Goal: Information Seeking & Learning: Learn about a topic

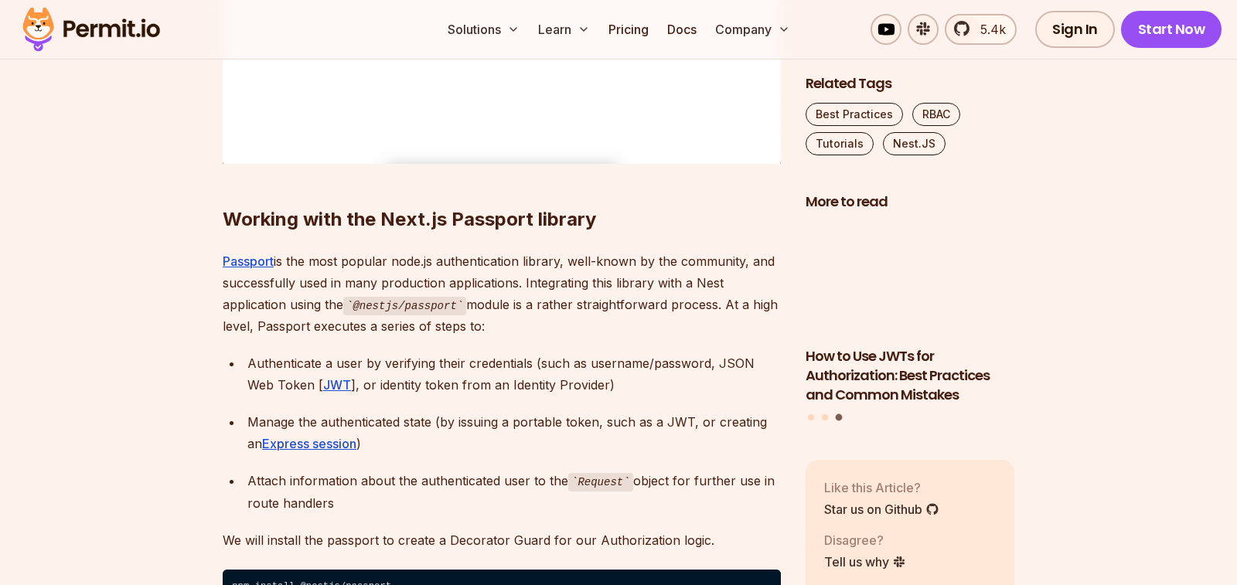
scroll to position [2346, 0]
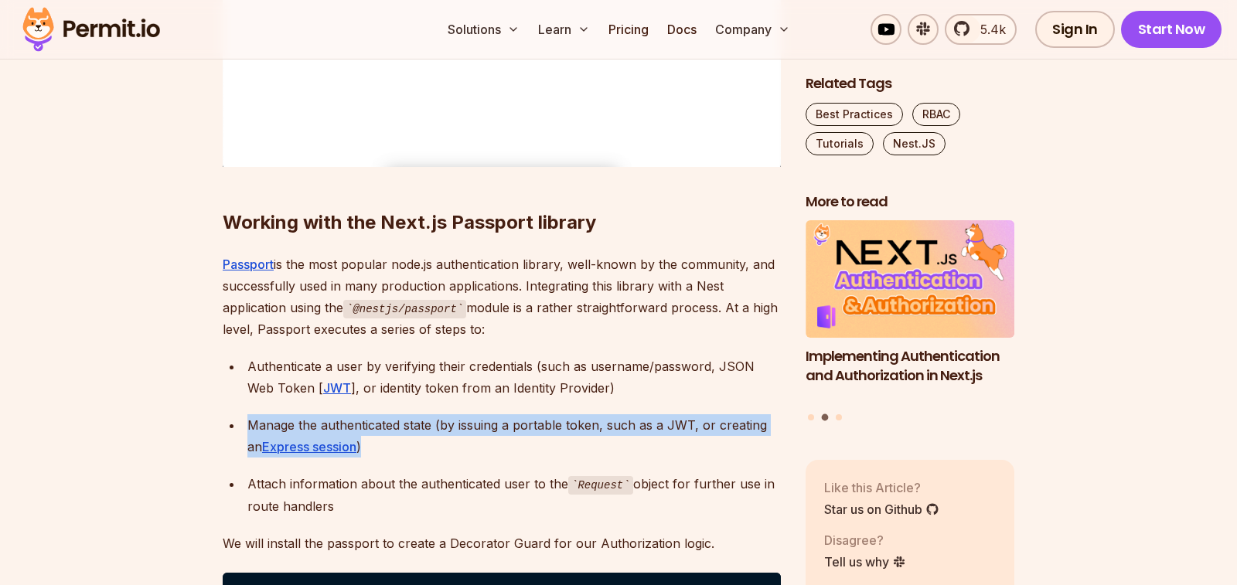
drag, startPoint x: 249, startPoint y: 424, endPoint x: 380, endPoint y: 456, distance: 135.1
click at [380, 456] on div "Manage the authenticated state (by issuing a portable token, such as a JWT, or …" at bounding box center [513, 435] width 533 height 43
click at [368, 450] on div "Manage the authenticated state (by issuing a portable token, such as a JWT, or …" at bounding box center [513, 435] width 533 height 43
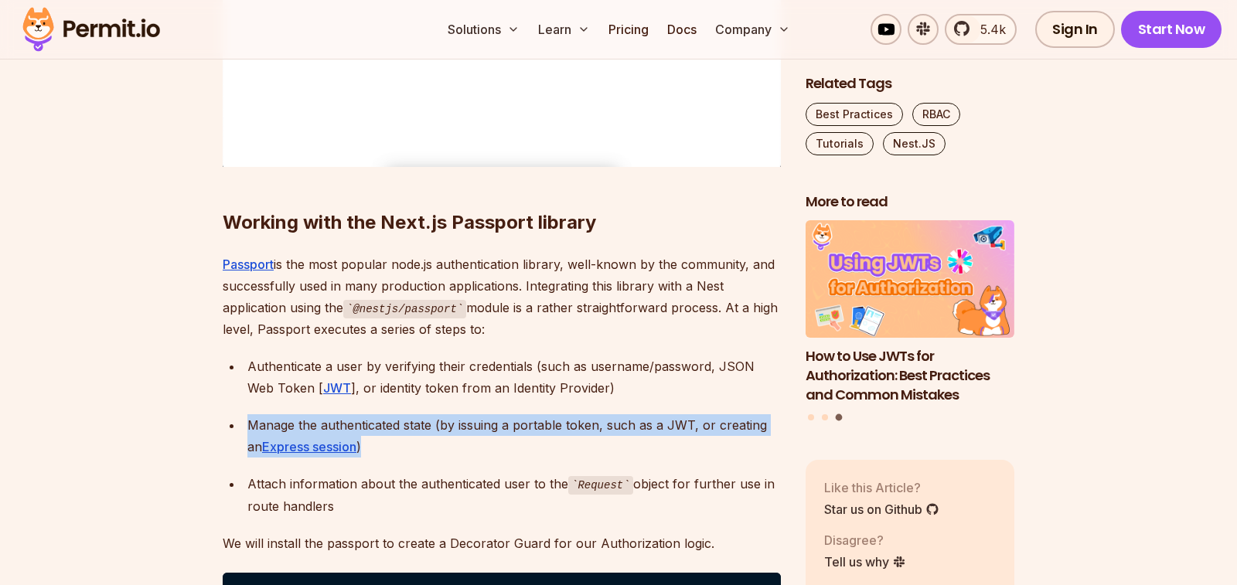
drag, startPoint x: 368, startPoint y: 450, endPoint x: 244, endPoint y: 424, distance: 126.4
click at [244, 424] on li "Manage the authenticated state (by issuing a portable token, such as a JWT, or …" at bounding box center [512, 435] width 538 height 43
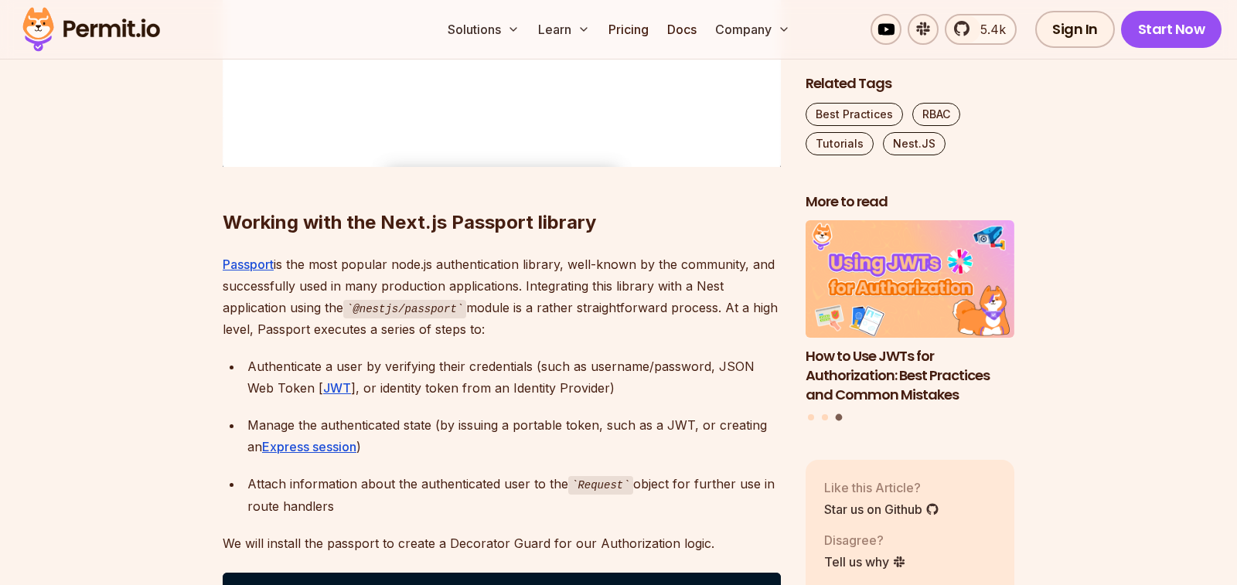
click at [244, 424] on li "Manage the authenticated state (by issuing a portable token, such as a JWT, or …" at bounding box center [512, 435] width 538 height 43
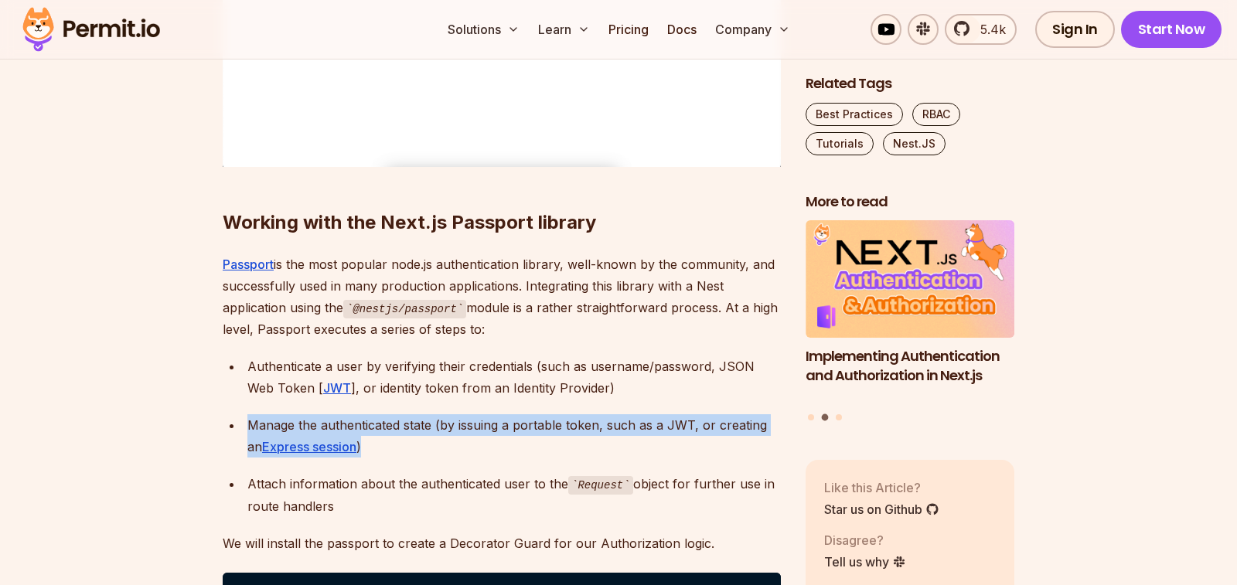
drag, startPoint x: 248, startPoint y: 422, endPoint x: 360, endPoint y: 445, distance: 114.4
click at [360, 445] on div "Manage the authenticated state (by issuing a portable token, such as a JWT, or …" at bounding box center [513, 435] width 533 height 43
drag, startPoint x: 394, startPoint y: 456, endPoint x: 234, endPoint y: 419, distance: 164.2
click at [243, 419] on li "Manage the authenticated state (by issuing a portable token, such as a JWT, or …" at bounding box center [512, 435] width 538 height 43
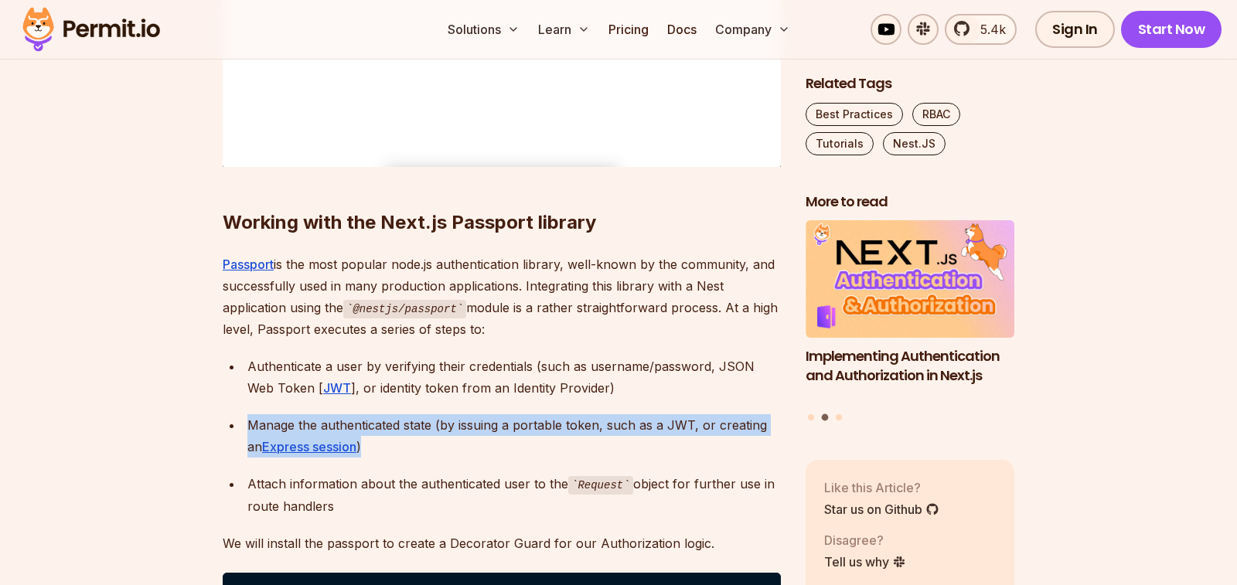
click at [243, 419] on li "Manage the authenticated state (by issuing a portable token, such as a JWT, or …" at bounding box center [512, 435] width 538 height 43
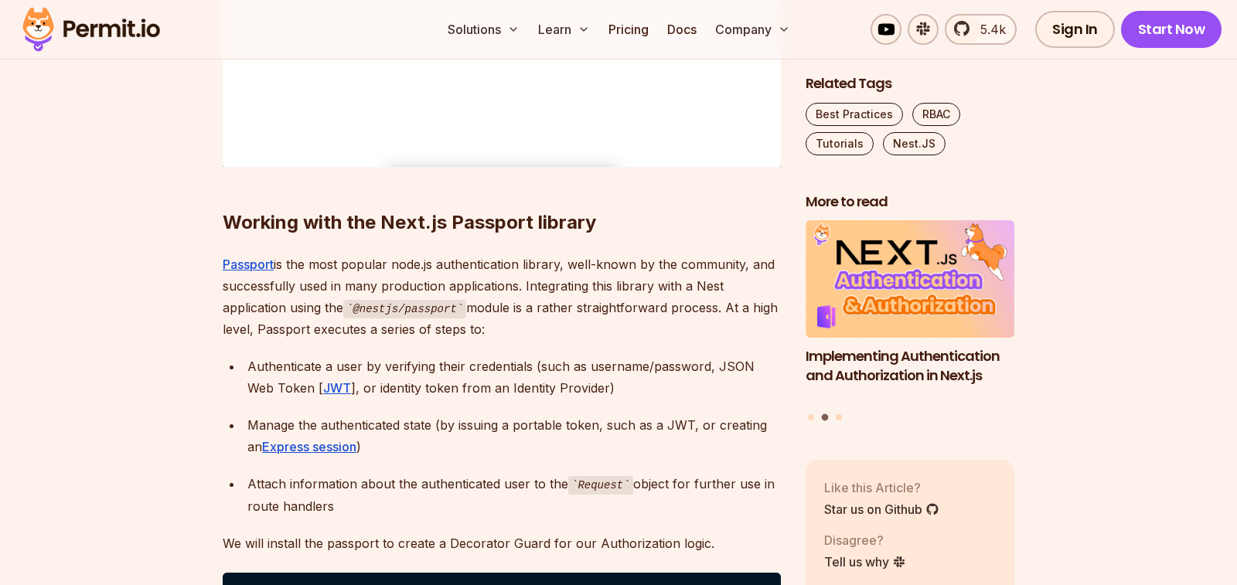
click at [250, 422] on div "Manage the authenticated state (by issuing a portable token, such as a JWT, or …" at bounding box center [513, 435] width 533 height 43
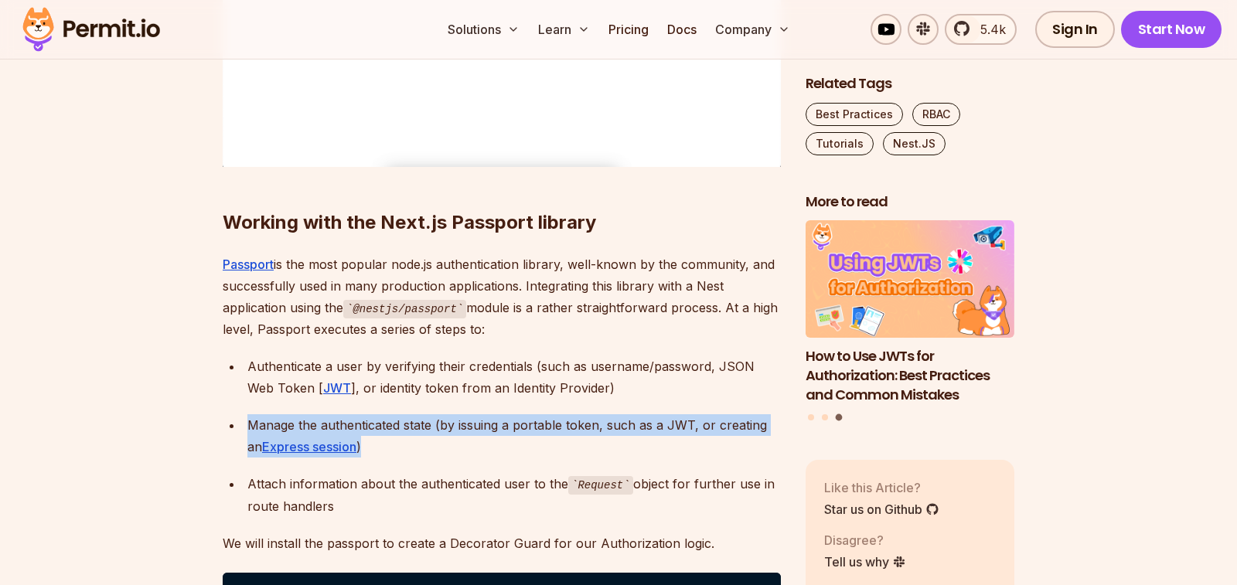
drag, startPoint x: 250, startPoint y: 422, endPoint x: 387, endPoint y: 444, distance: 138.6
click at [387, 444] on div "Manage the authenticated state (by issuing a portable token, such as a JWT, or …" at bounding box center [513, 435] width 533 height 43
click at [421, 447] on div "Manage the authenticated state (by issuing a portable token, such as a JWT, or …" at bounding box center [513, 435] width 533 height 43
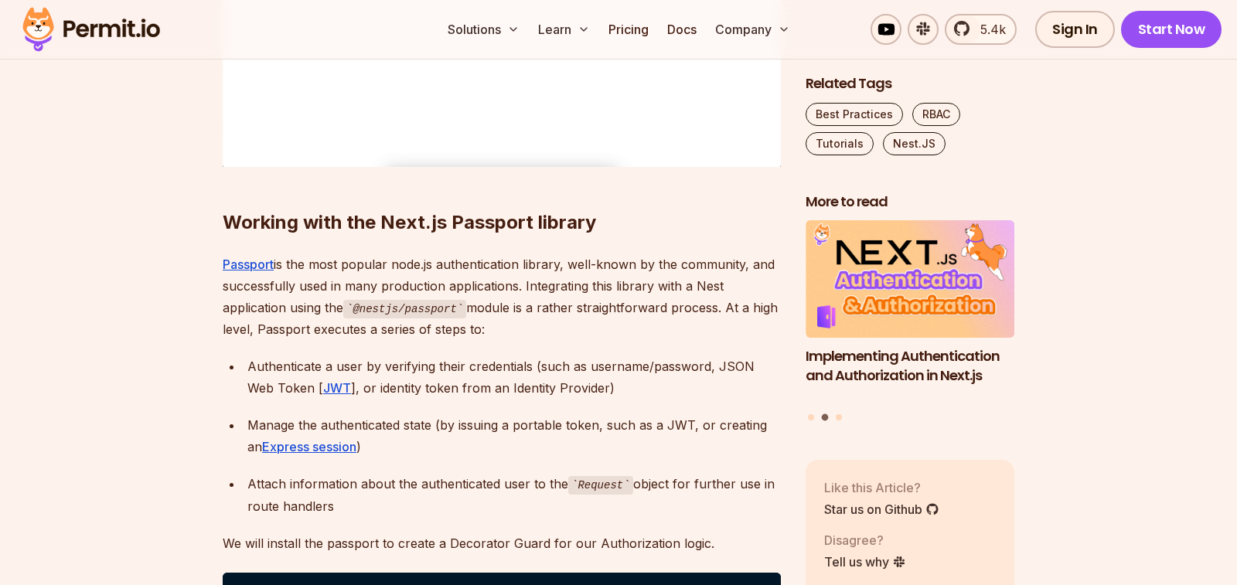
drag, startPoint x: 250, startPoint y: 484, endPoint x: 359, endPoint y: 515, distance: 114.2
click at [359, 515] on div "Attach information about the authenticated user to the Request object for furth…" at bounding box center [513, 495] width 533 height 44
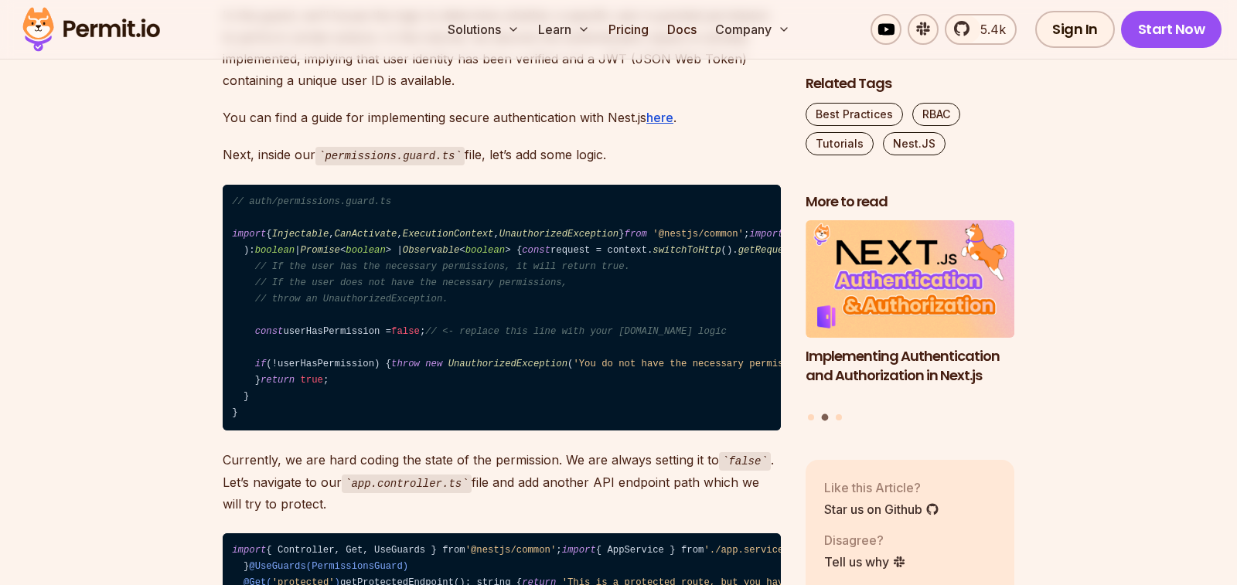
scroll to position [3413, 0]
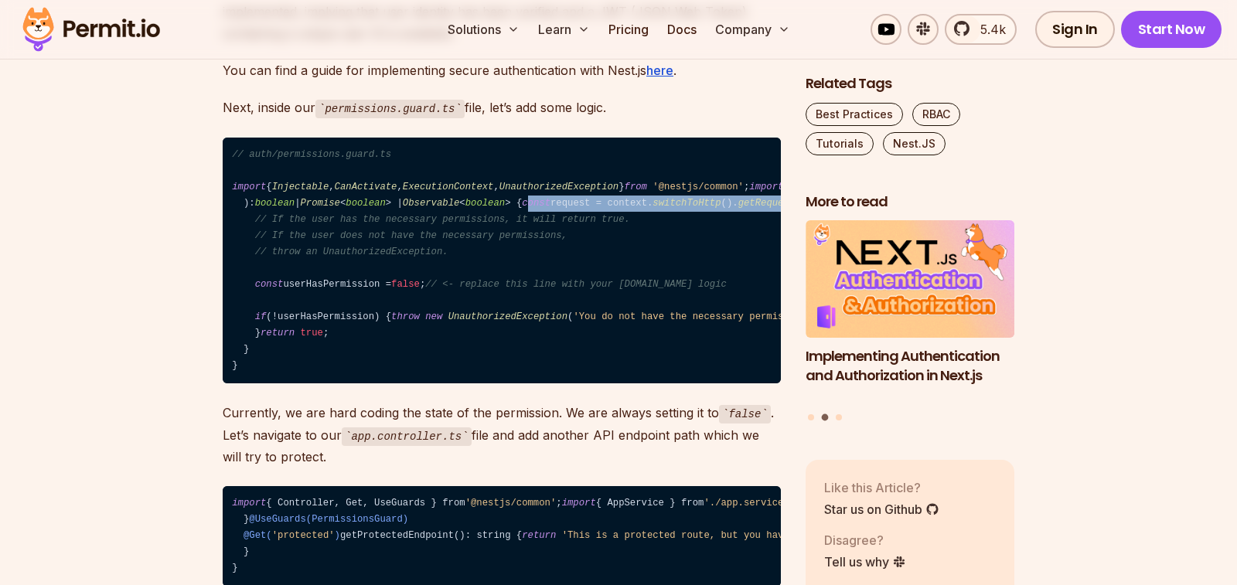
drag, startPoint x: 258, startPoint y: 322, endPoint x: 561, endPoint y: 319, distance: 303.0
click at [561, 319] on code "// auth/permissions.guard.ts import { Injectable , CanActivate , ExecutionConte…" at bounding box center [502, 261] width 558 height 247
drag, startPoint x: 573, startPoint y: 315, endPoint x: 222, endPoint y: 320, distance: 351.7
click at [223, 320] on code "// auth/permissions.guard.ts import { Injectable , CanActivate , ExecutionConte…" at bounding box center [502, 261] width 558 height 247
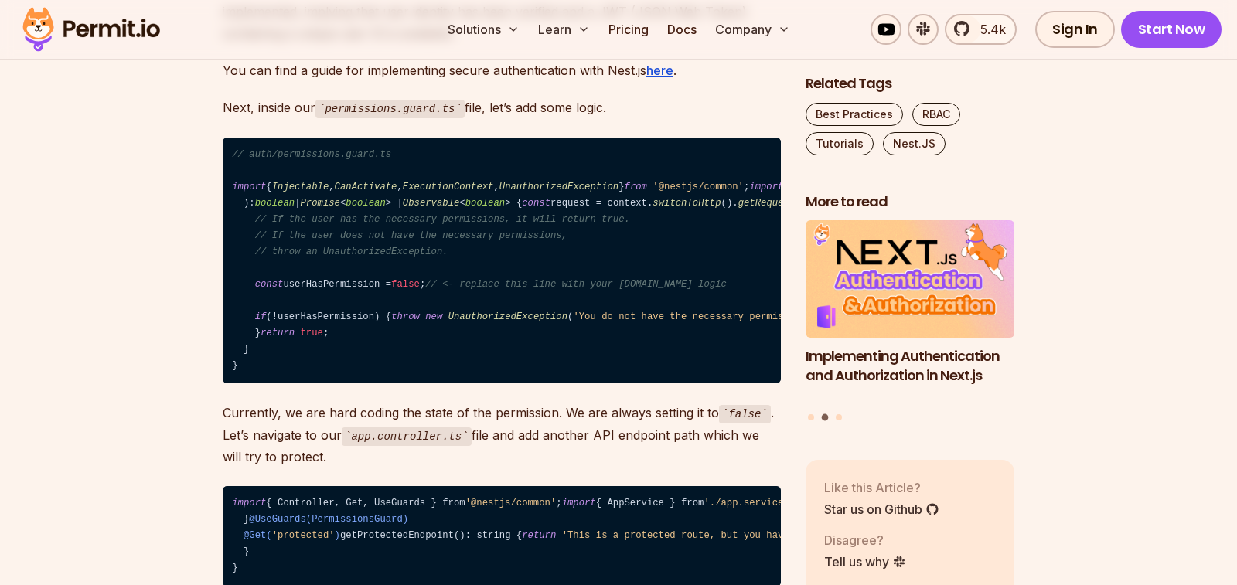
click at [233, 320] on code "// auth/permissions.guard.ts import { Injectable , CanActivate , ExecutionConte…" at bounding box center [502, 261] width 558 height 247
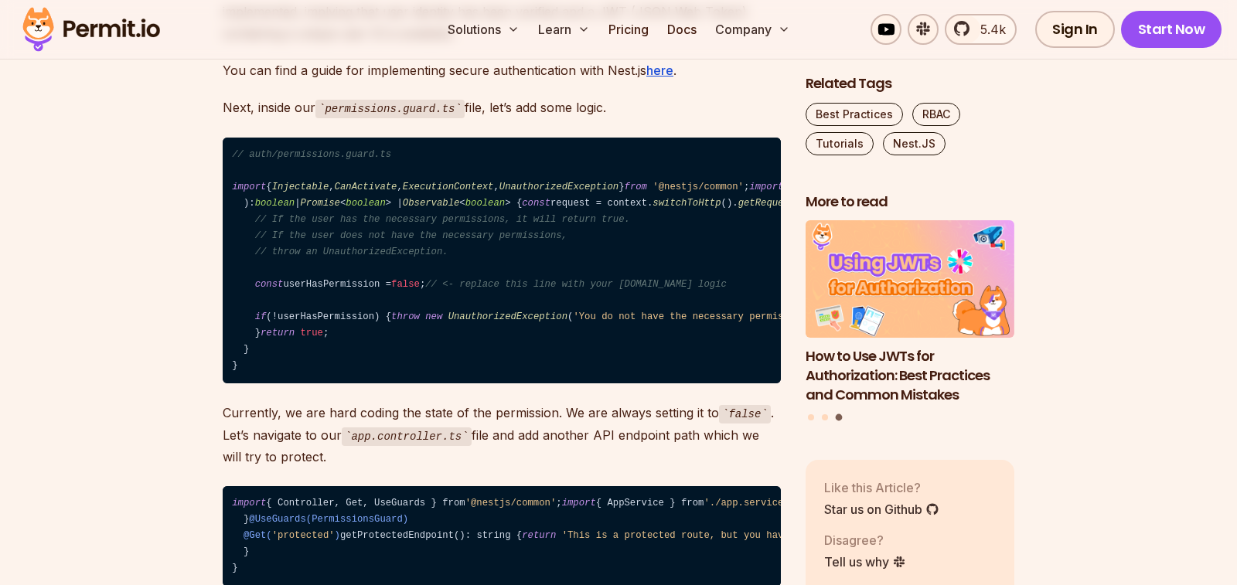
drag, startPoint x: 233, startPoint y: 320, endPoint x: 224, endPoint y: 458, distance: 137.9
click at [224, 384] on code "// auth/permissions.guard.ts import { Injectable , CanActivate , ExecutionConte…" at bounding box center [502, 261] width 558 height 247
drag, startPoint x: 260, startPoint y: 435, endPoint x: 267, endPoint y: 396, distance: 39.1
click at [264, 290] on span "const" at bounding box center [269, 284] width 29 height 11
drag, startPoint x: 253, startPoint y: 311, endPoint x: 730, endPoint y: 434, distance: 493.0
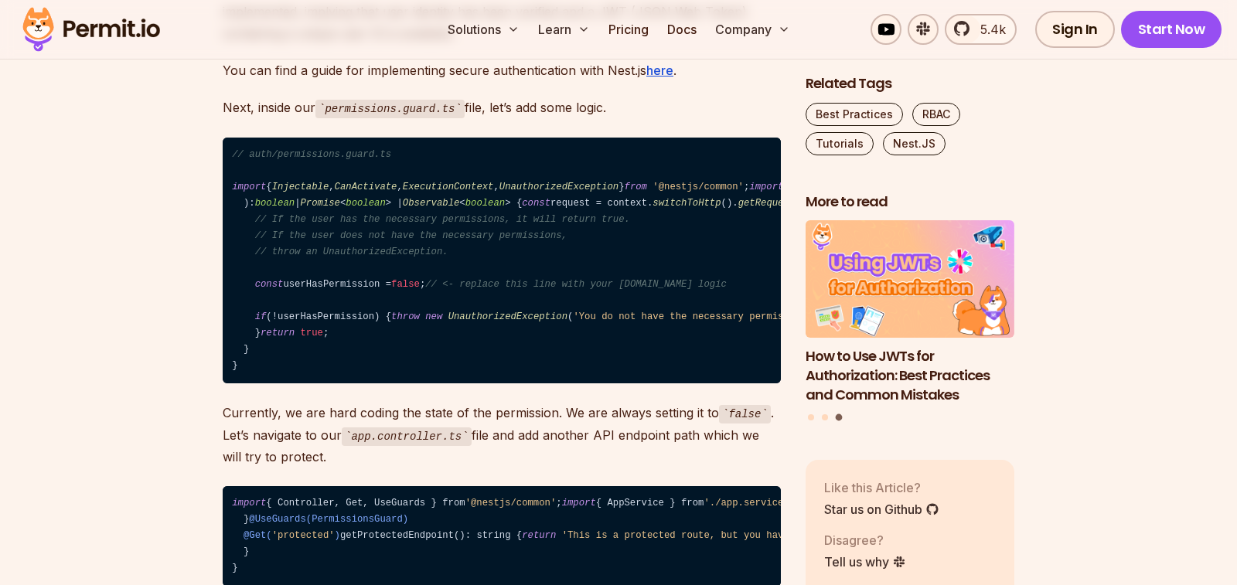
click at [730, 384] on code "// auth/permissions.guard.ts import { Injectable , CanActivate , ExecutionConte…" at bounding box center [502, 261] width 558 height 247
click at [731, 384] on code "// auth/permissions.guard.ts import { Injectable , CanActivate , ExecutionConte…" at bounding box center [502, 261] width 558 height 247
drag, startPoint x: 731, startPoint y: 434, endPoint x: 218, endPoint y: 315, distance: 526.6
click at [223, 315] on code "// auth/permissions.guard.ts import { Injectable , CanActivate , ExecutionConte…" at bounding box center [502, 261] width 558 height 247
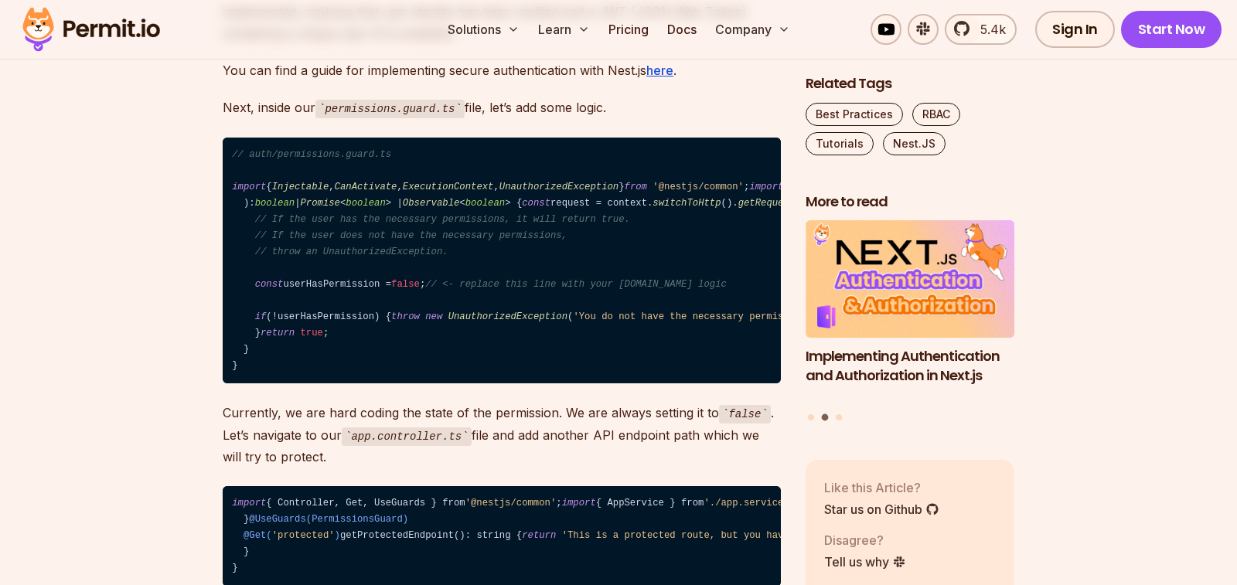
click at [257, 337] on code "// auth/permissions.guard.ts import { Injectable , CanActivate , ExecutionConte…" at bounding box center [502, 261] width 558 height 247
drag, startPoint x: 250, startPoint y: 350, endPoint x: 459, endPoint y: 401, distance: 215.6
click at [459, 384] on code "// auth/permissions.guard.ts import { Injectable , CanActivate , ExecutionConte…" at bounding box center [502, 261] width 558 height 247
click at [461, 384] on code "// auth/permissions.guard.ts import { Injectable , CanActivate , ExecutionConte…" at bounding box center [502, 261] width 558 height 247
drag, startPoint x: 465, startPoint y: 401, endPoint x: 227, endPoint y: 349, distance: 243.8
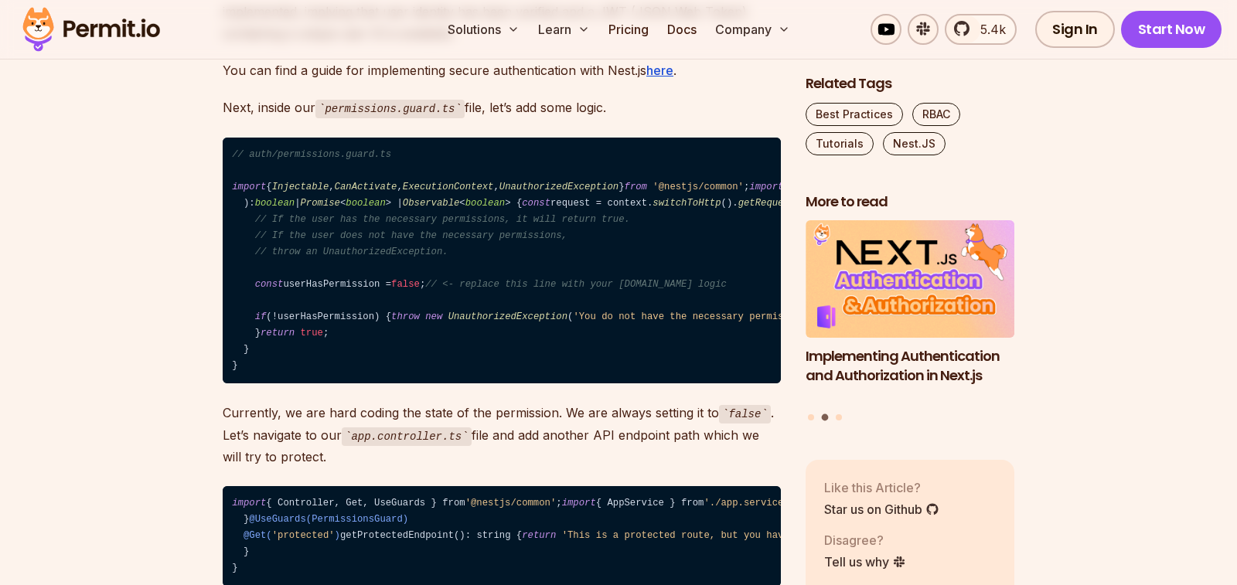
click at [227, 349] on code "// auth/permissions.guard.ts import { Injectable , CanActivate , ExecutionConte…" at bounding box center [502, 261] width 558 height 247
drag, startPoint x: 461, startPoint y: 400, endPoint x: 206, endPoint y: 355, distance: 258.9
click at [223, 355] on code "// auth/permissions.guard.ts import { Injectable , CanActivate , ExecutionConte…" at bounding box center [502, 261] width 558 height 247
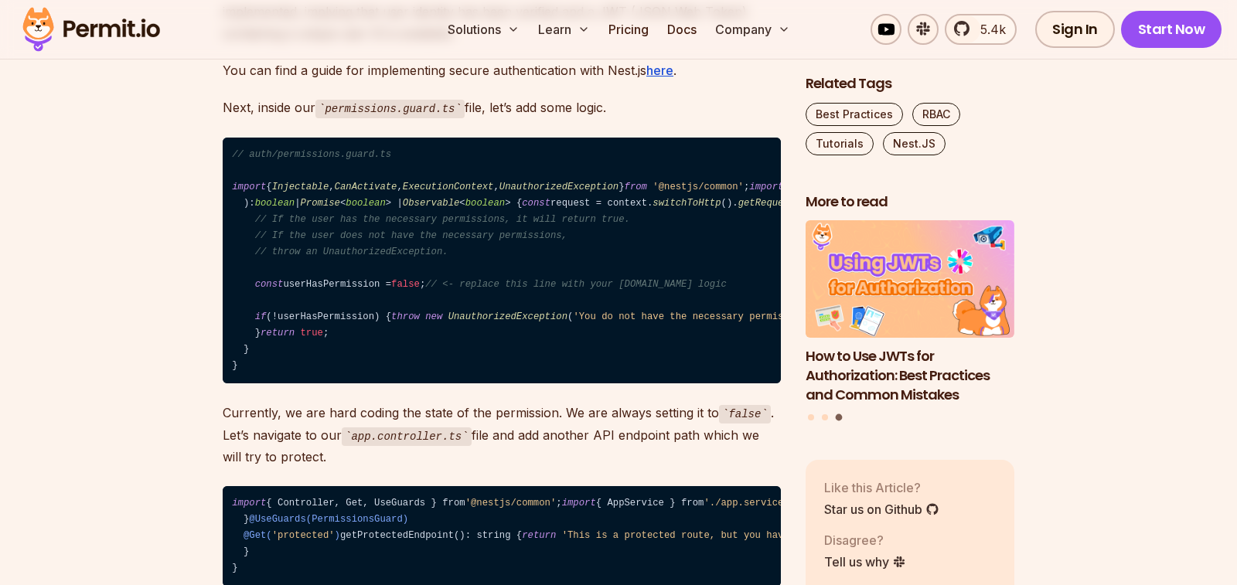
click at [458, 384] on code "// auth/permissions.guard.ts import { Injectable , CanActivate , ExecutionConte…" at bounding box center [502, 261] width 558 height 247
drag, startPoint x: 458, startPoint y: 399, endPoint x: 241, endPoint y: 356, distance: 221.4
click at [241, 356] on code "// auth/permissions.guard.ts import { Injectable , CanActivate , ExecutionConte…" at bounding box center [502, 261] width 558 height 247
click at [274, 357] on code "// auth/permissions.guard.ts import { Injectable , CanActivate , ExecutionConte…" at bounding box center [502, 261] width 558 height 247
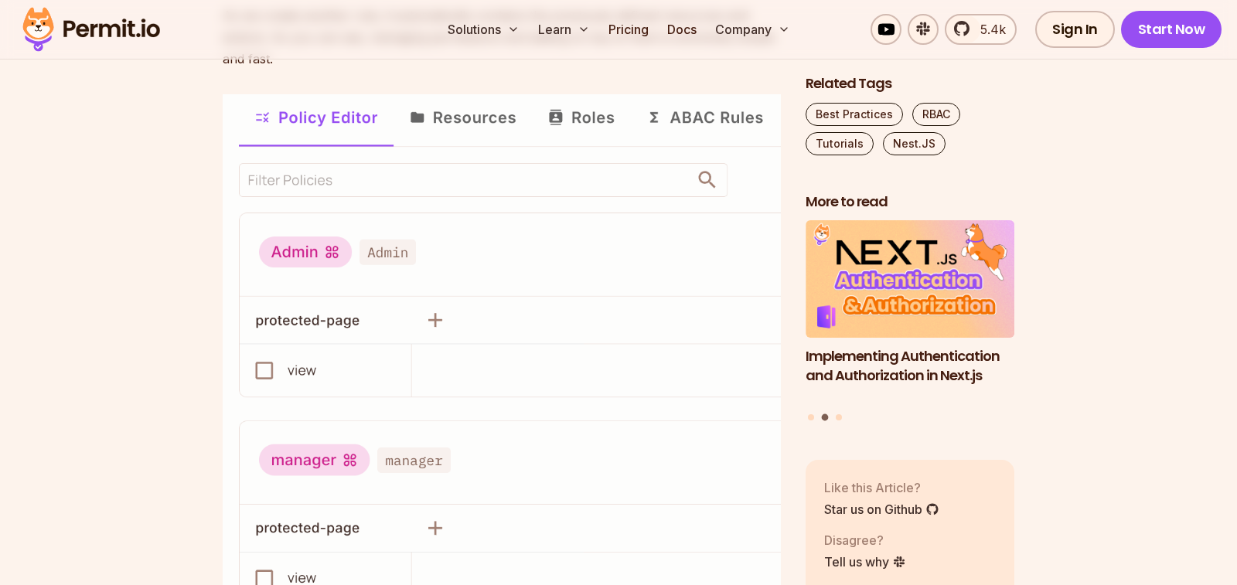
scroll to position [9599, 0]
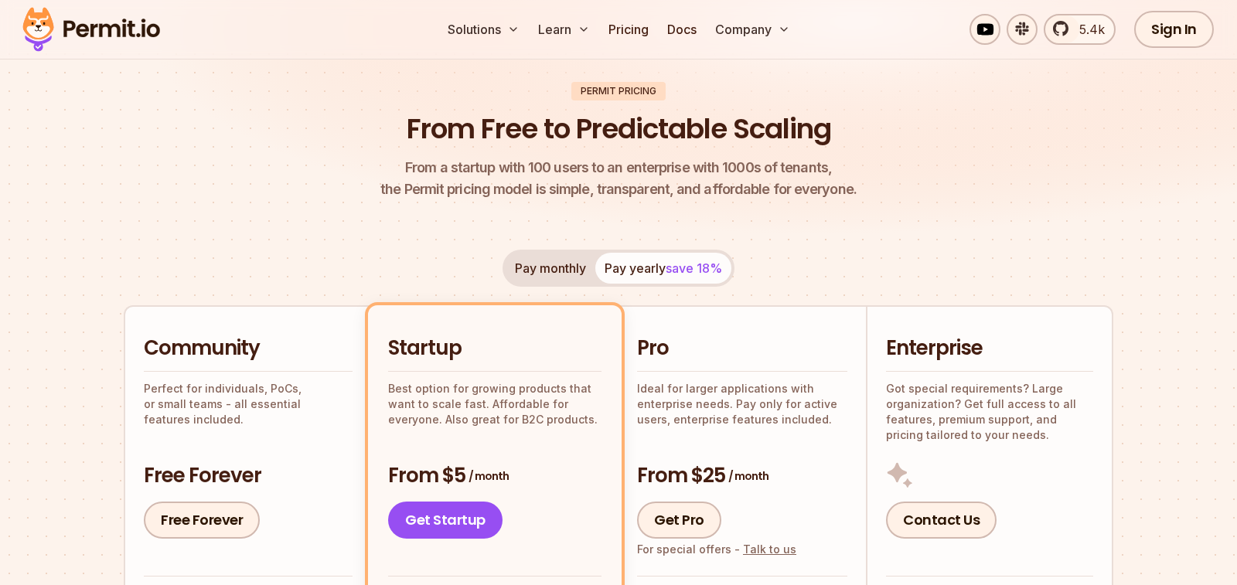
scroll to position [107, 0]
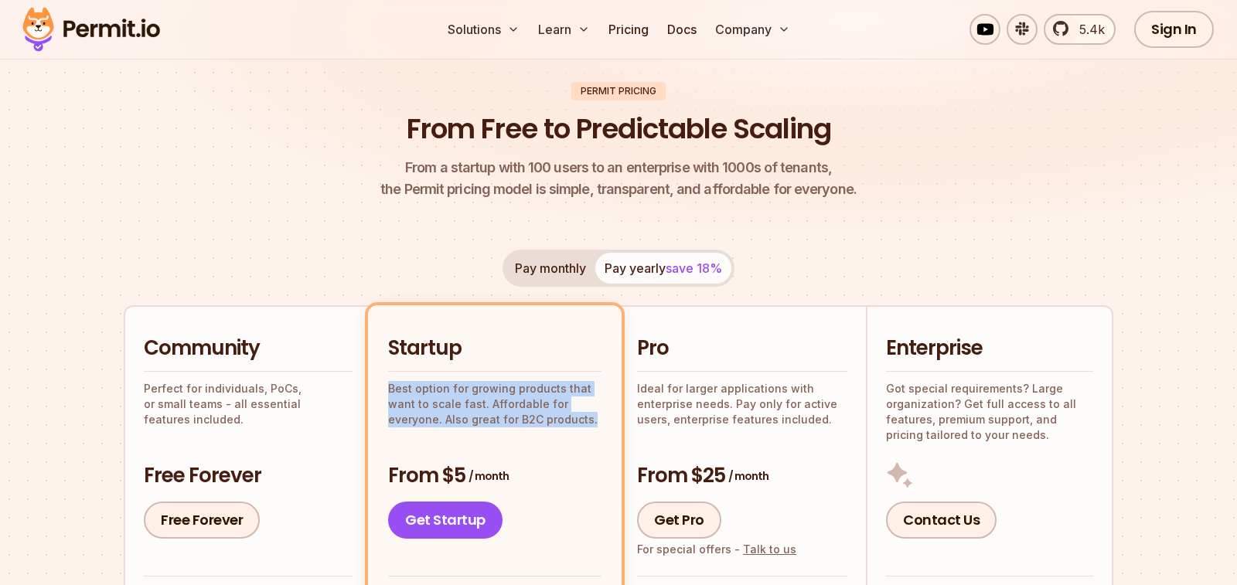
drag, startPoint x: 397, startPoint y: 373, endPoint x: 599, endPoint y: 420, distance: 207.3
click at [599, 420] on div "Startup Best option for growing products that want to scale fast. Affordable fo…" at bounding box center [494, 381] width 213 height 92
click at [599, 420] on p "Best option for growing products that want to scale fast. Affordable for everyo…" at bounding box center [494, 404] width 213 height 46
drag, startPoint x: 599, startPoint y: 420, endPoint x: 405, endPoint y: 364, distance: 202.0
click at [405, 364] on div "Startup Best option for growing products that want to scale fast. Affordable fo…" at bounding box center [494, 381] width 213 height 92
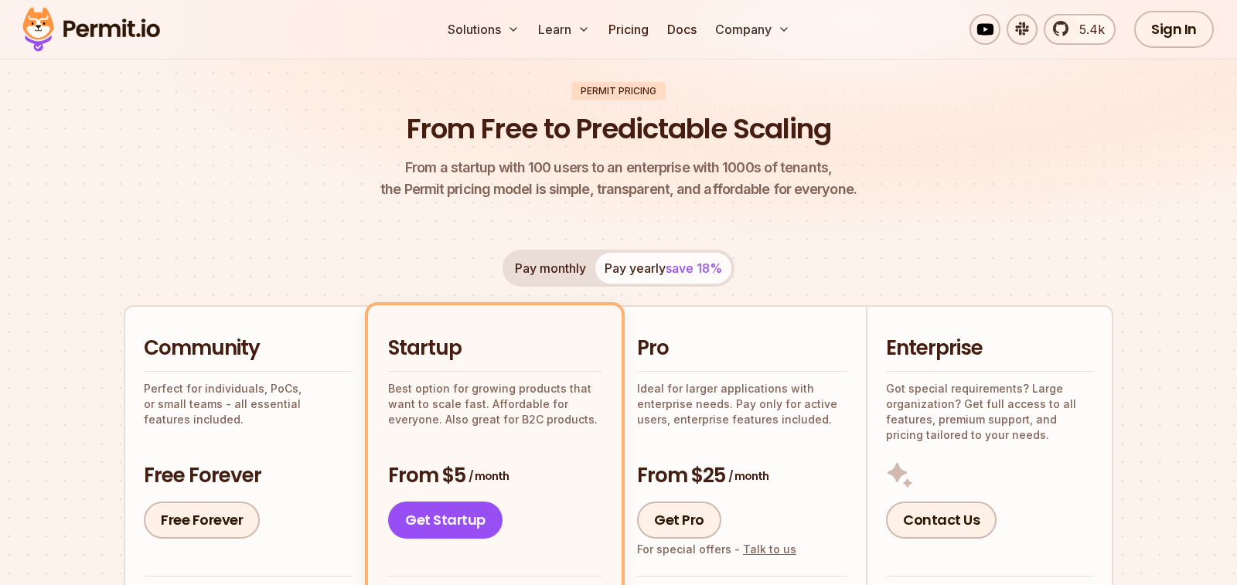
click at [405, 364] on div "Startup Best option for growing products that want to scale fast. Affordable fo…" at bounding box center [494, 381] width 213 height 92
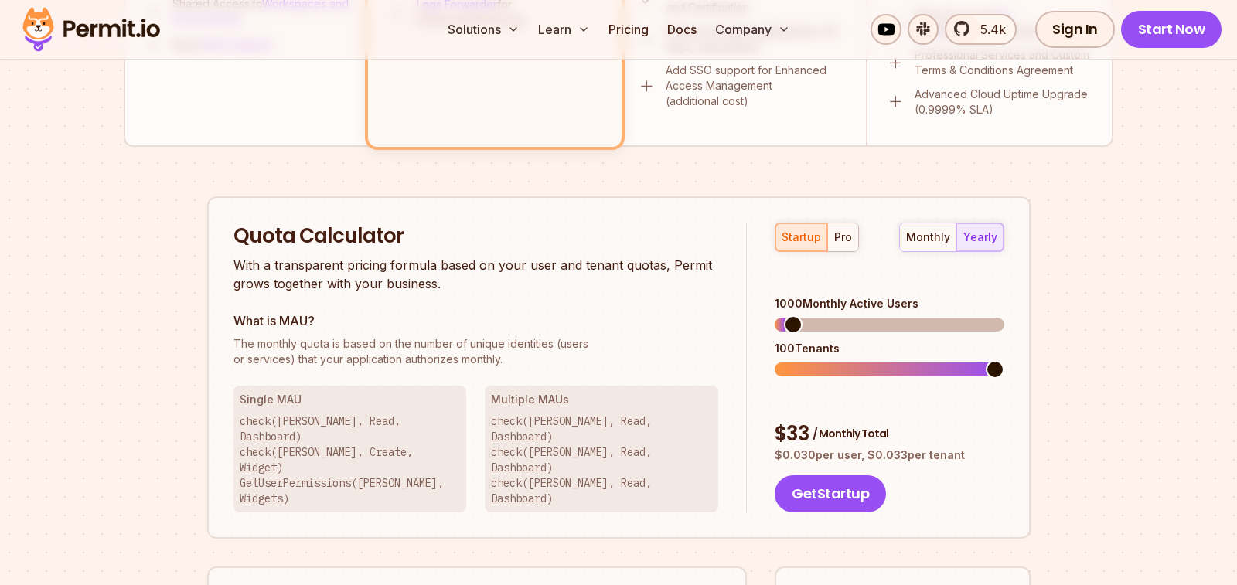
scroll to position [533, 0]
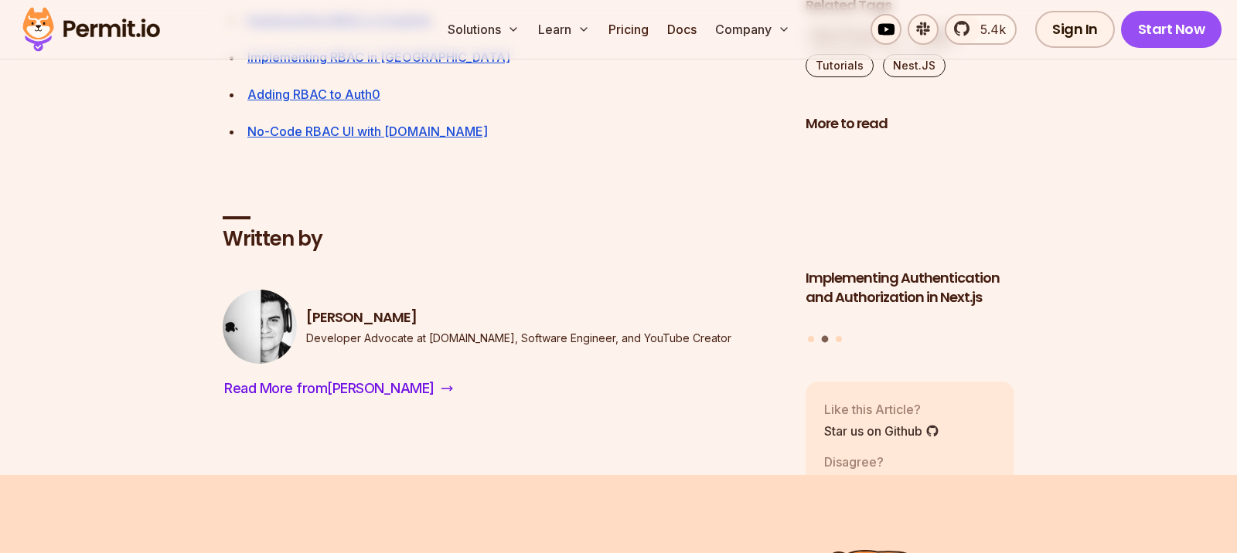
scroll to position [13081, 0]
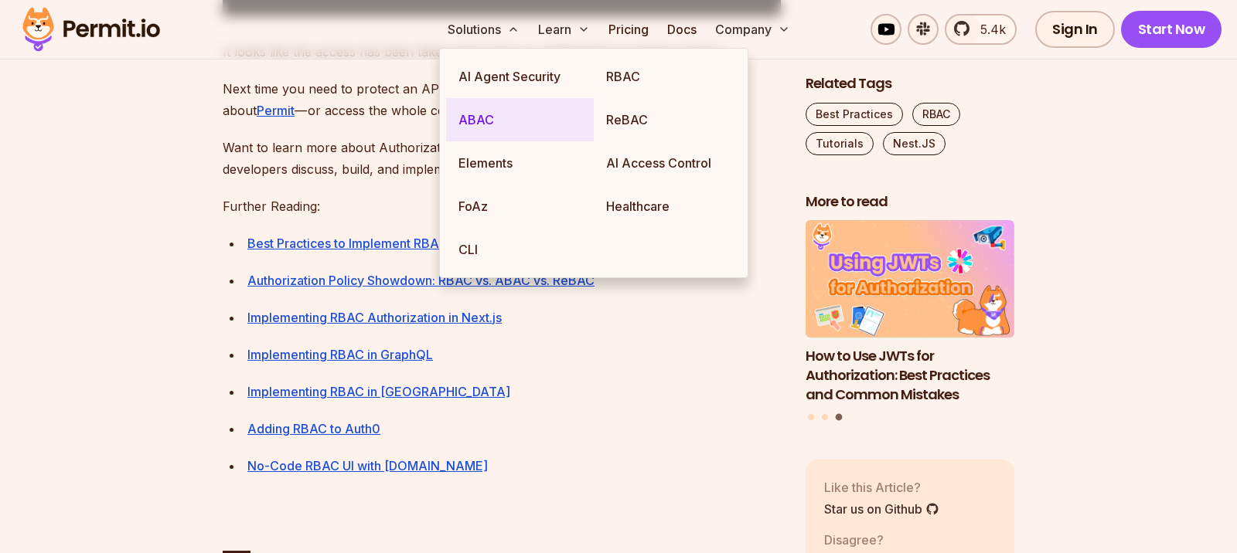
click at [481, 114] on link "ABAC" at bounding box center [520, 119] width 148 height 43
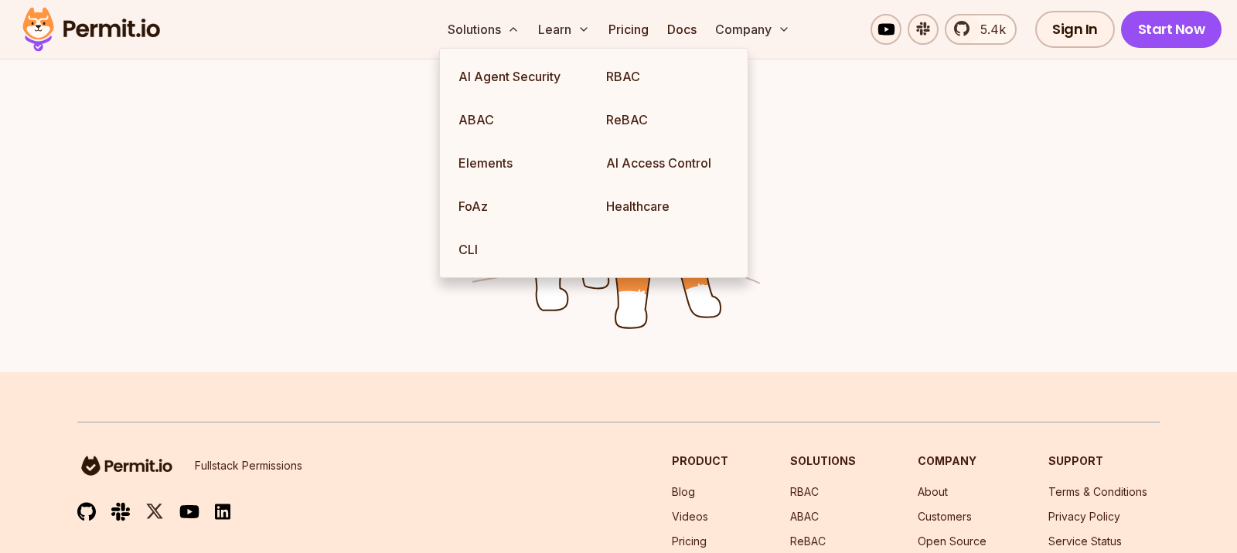
scroll to position [2684, 0]
